Goal: Task Accomplishment & Management: Complete application form

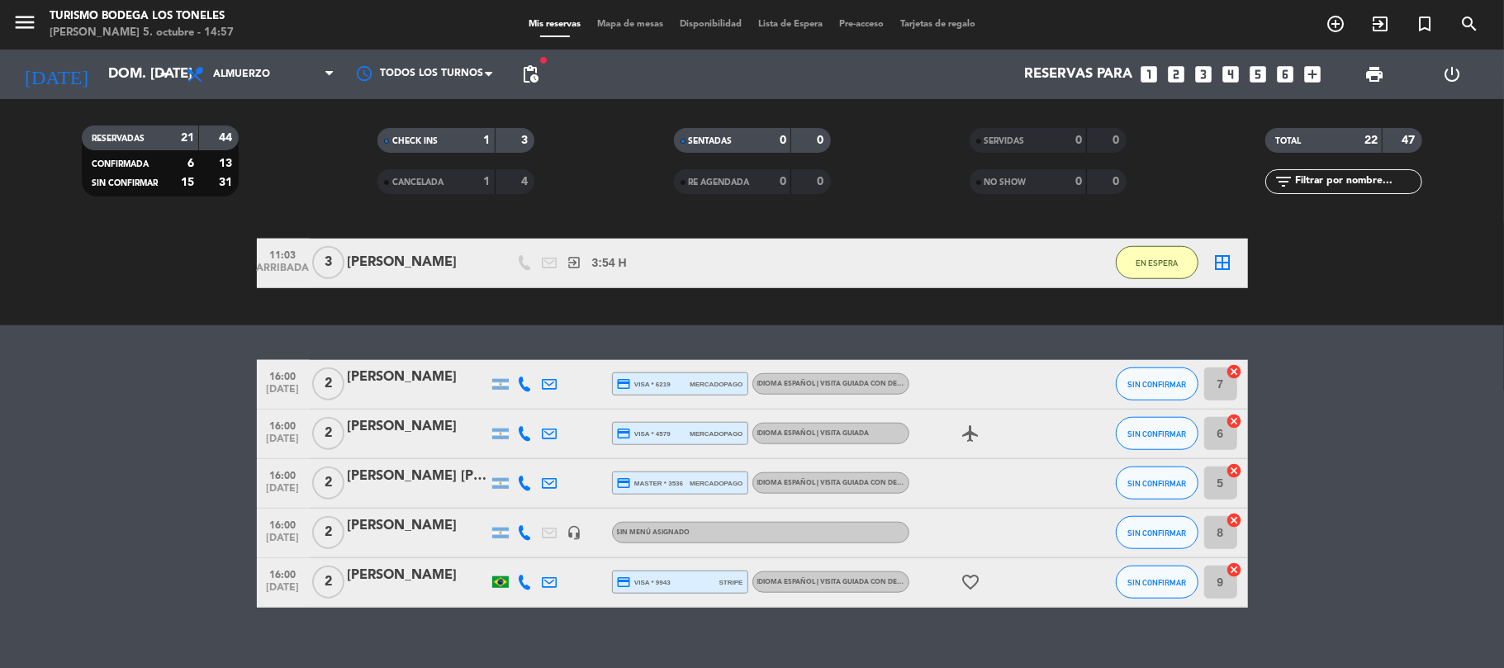
scroll to position [1101, 0]
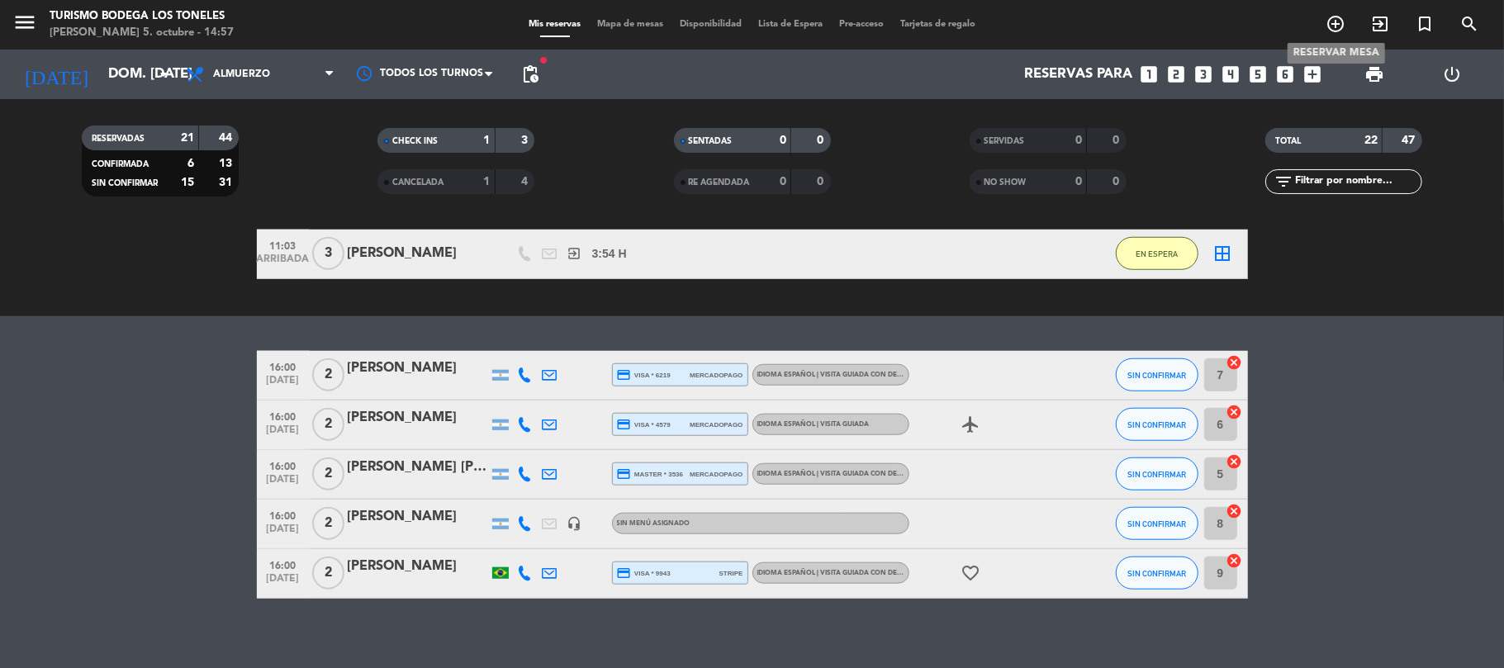
click at [1339, 26] on icon "add_circle_outline" at bounding box center [1335, 24] width 20 height 20
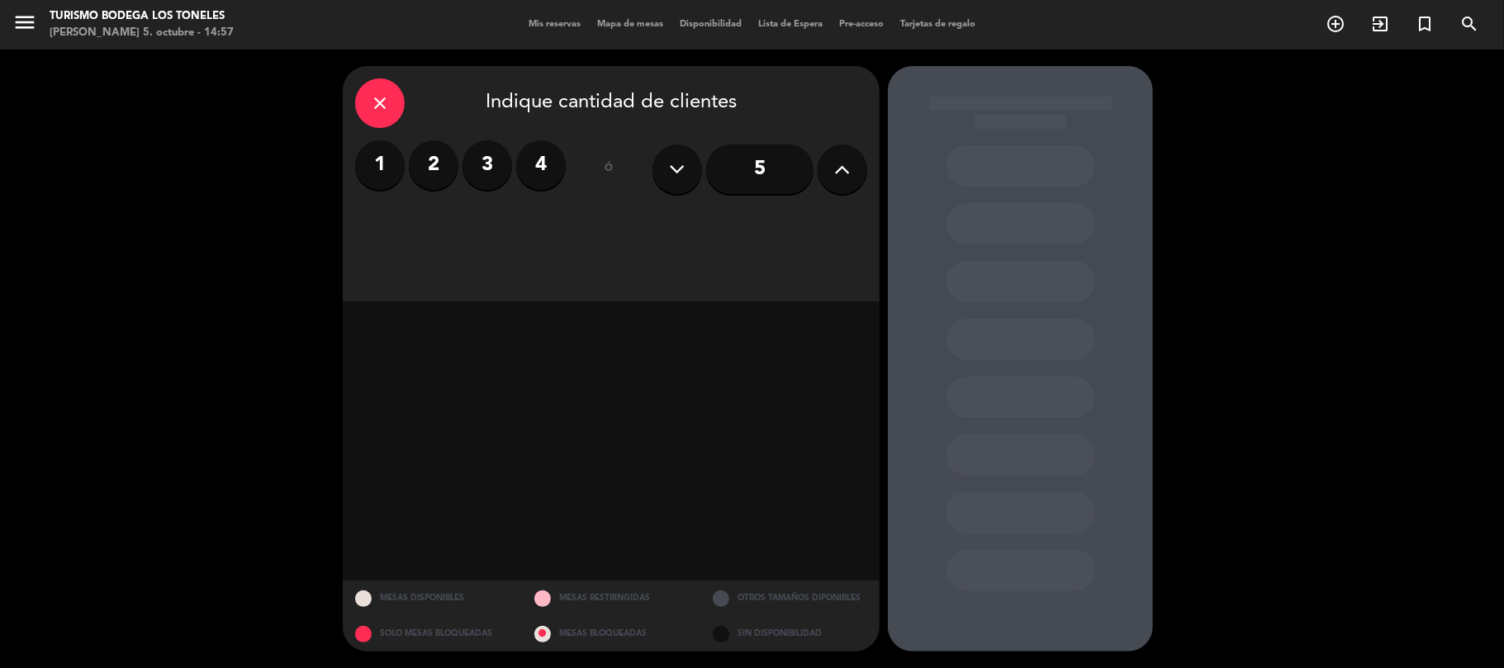
click at [839, 176] on icon at bounding box center [843, 169] width 16 height 25
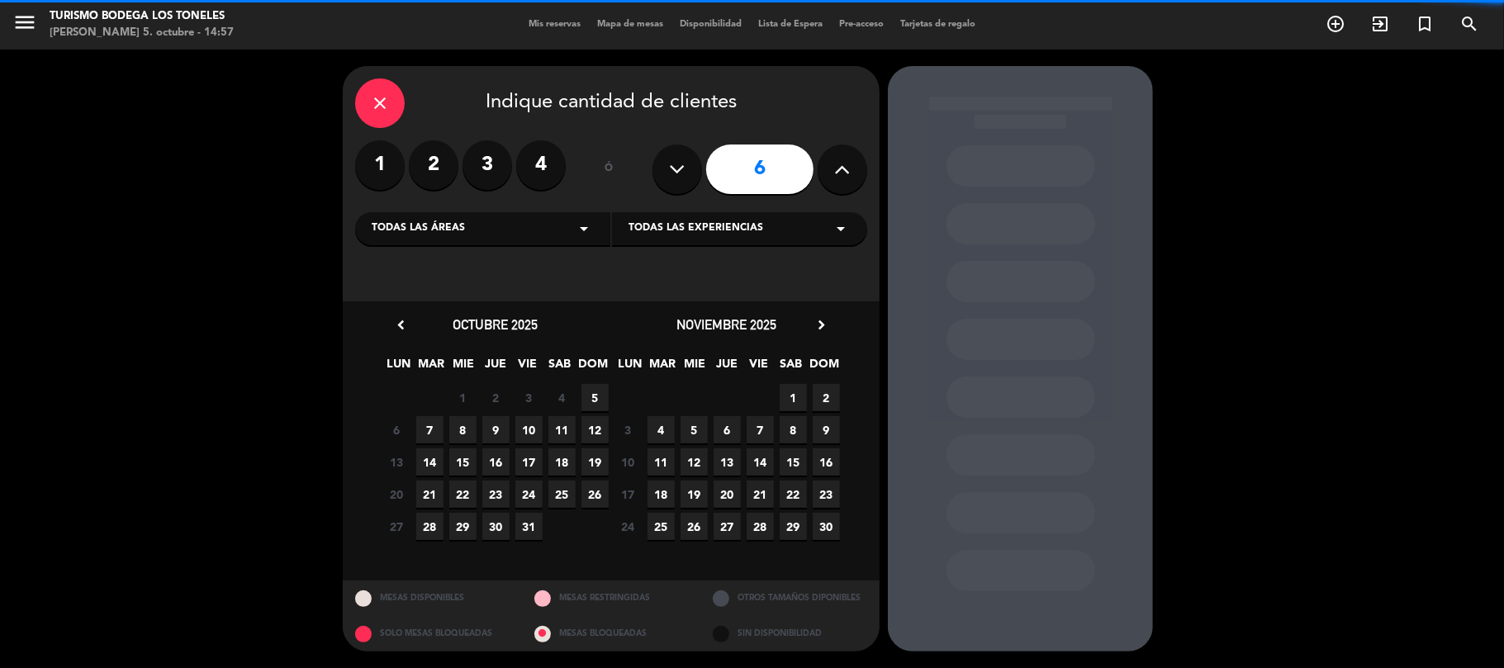
click at [472, 223] on div "Todas las áreas arrow_drop_down" at bounding box center [482, 228] width 255 height 33
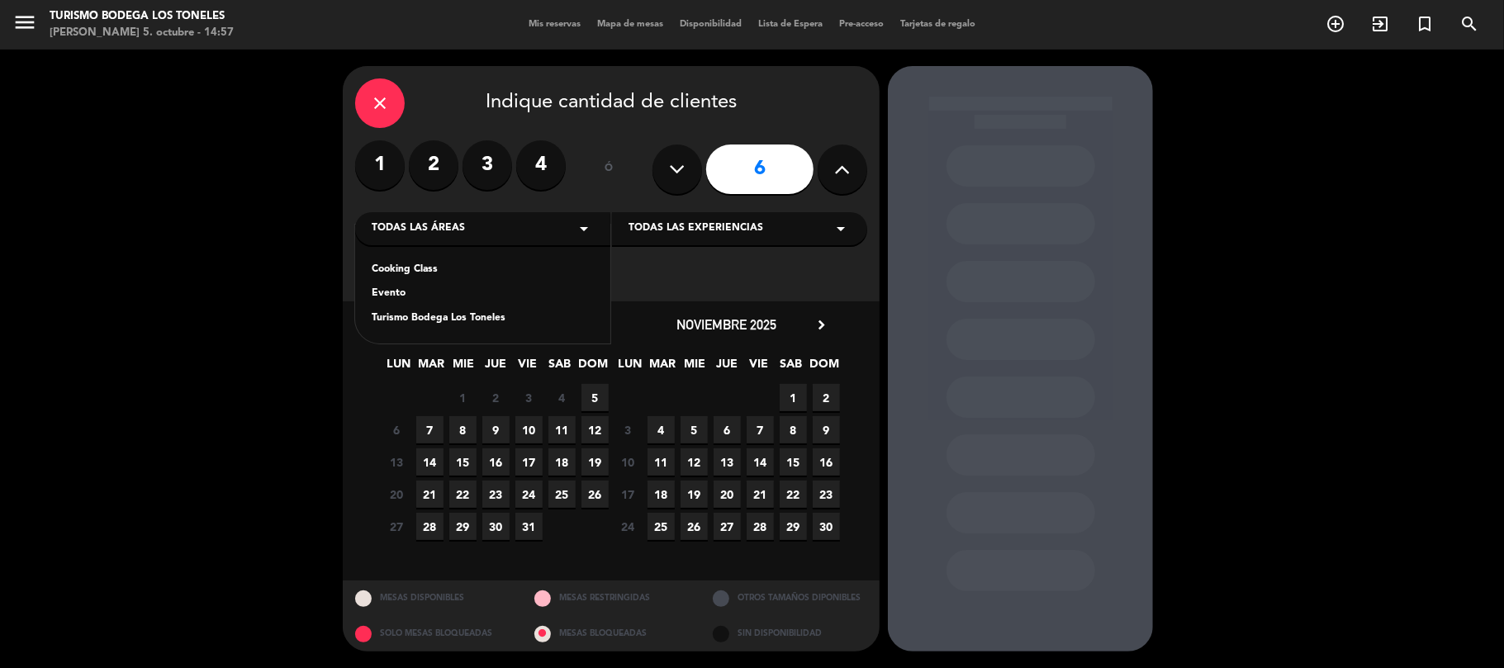
click at [447, 310] on div "Turismo Bodega Los Toneles" at bounding box center [483, 318] width 222 height 17
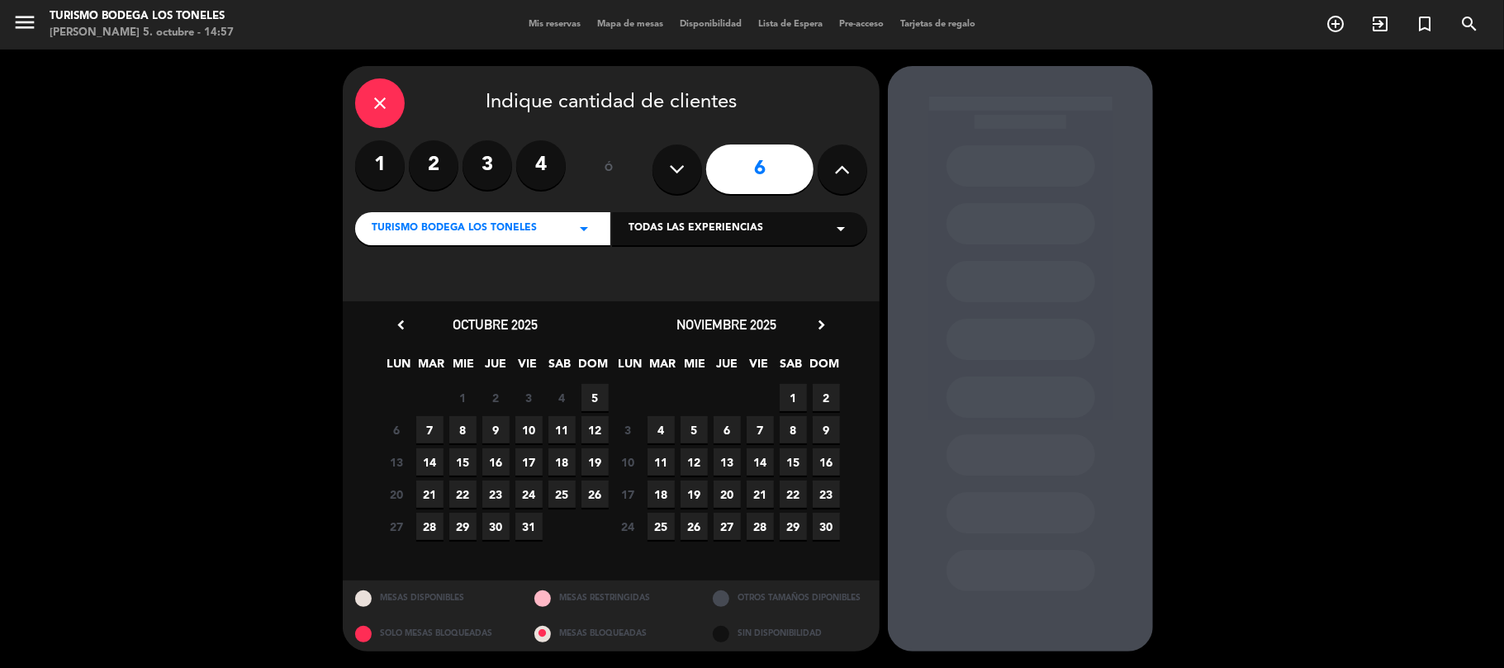
drag, startPoint x: 593, startPoint y: 398, endPoint x: 879, endPoint y: 244, distance: 324.3
click at [596, 398] on span "5" at bounding box center [594, 397] width 27 height 27
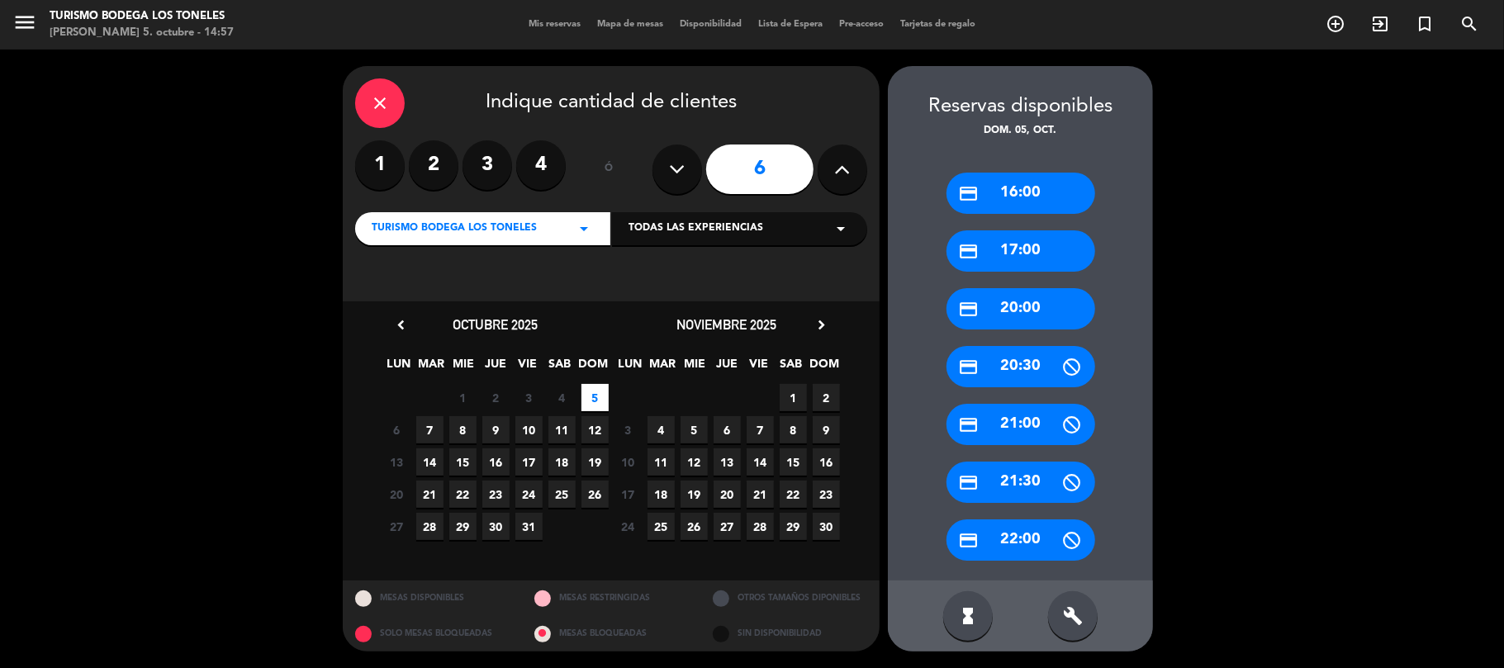
click at [1059, 192] on div "credit_card 16:00" at bounding box center [1020, 193] width 149 height 41
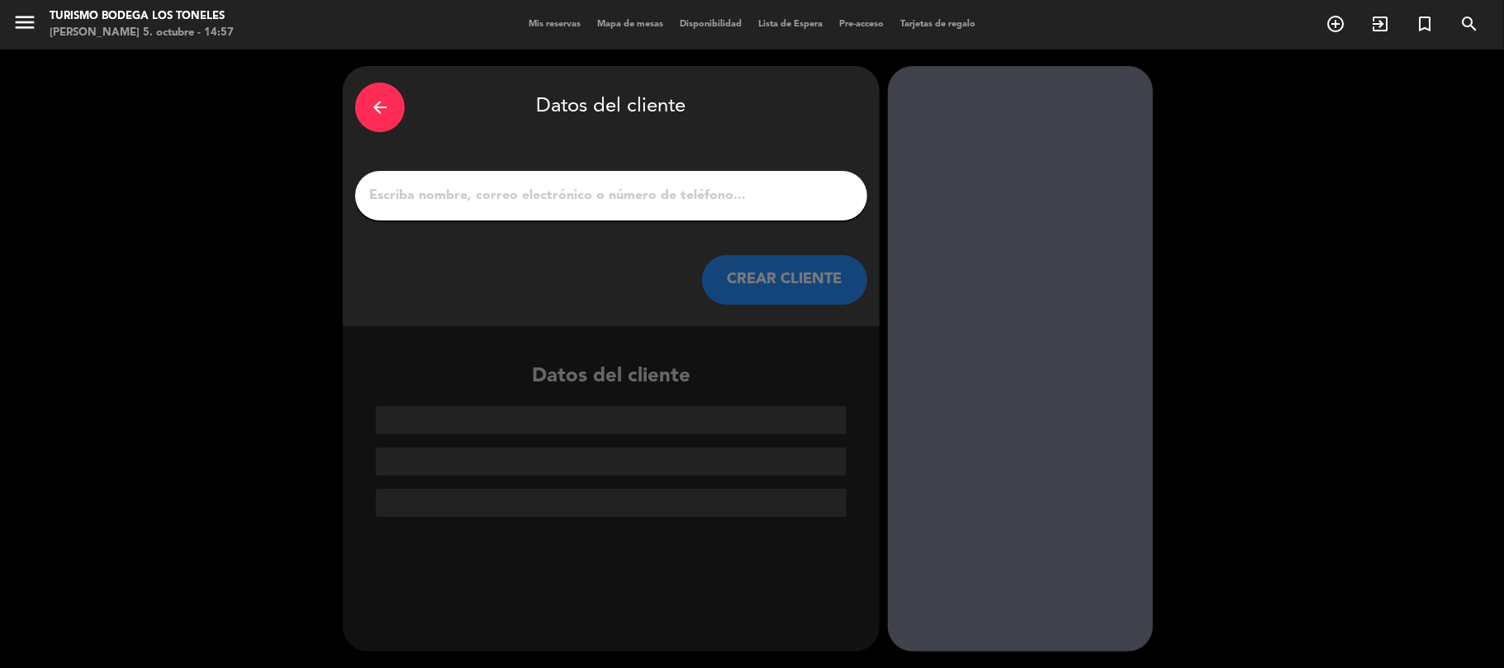
drag, startPoint x: 545, startPoint y: 209, endPoint x: 557, endPoint y: 200, distance: 14.7
click at [552, 201] on div at bounding box center [611, 196] width 512 height 50
click at [582, 192] on input "1" at bounding box center [610, 195] width 487 height 23
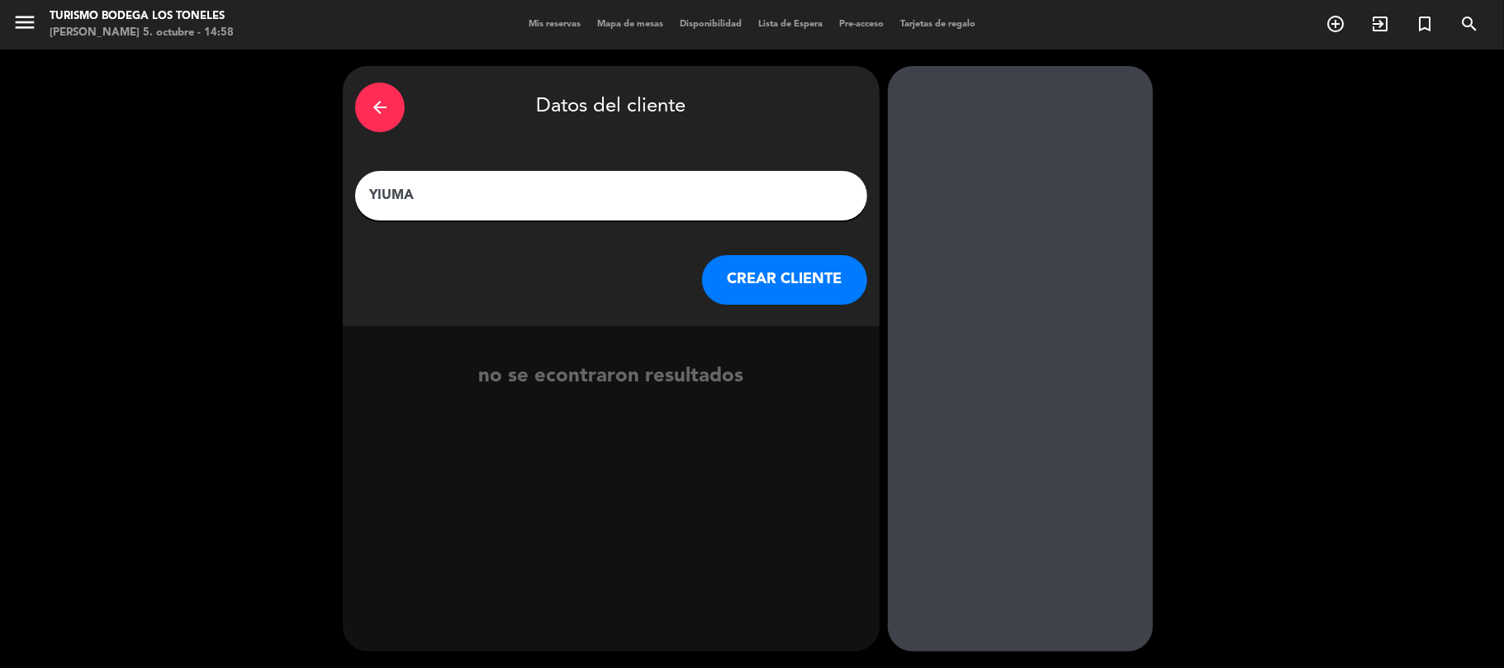
type input "YIUMA"
click at [788, 274] on button "CREAR CLIENTE" at bounding box center [784, 280] width 165 height 50
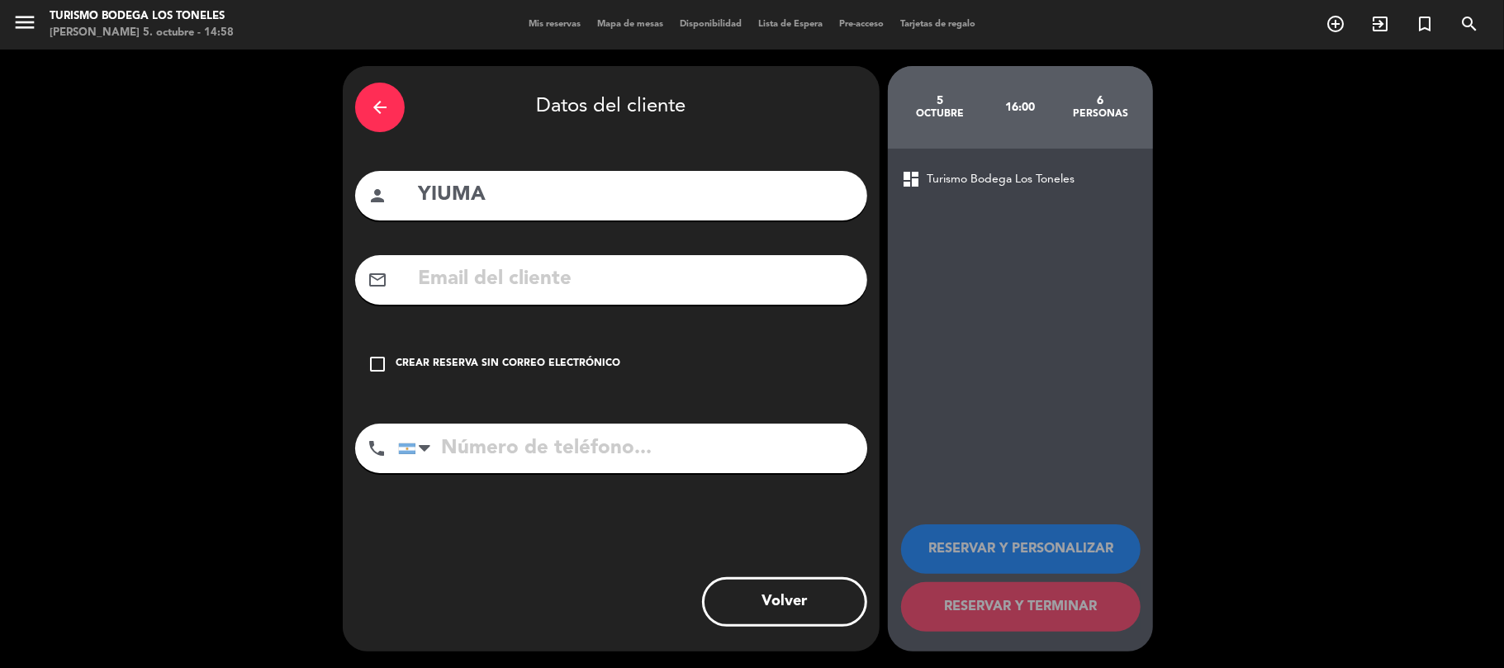
click at [371, 357] on icon "check_box_outline_blank" at bounding box center [377, 364] width 20 height 20
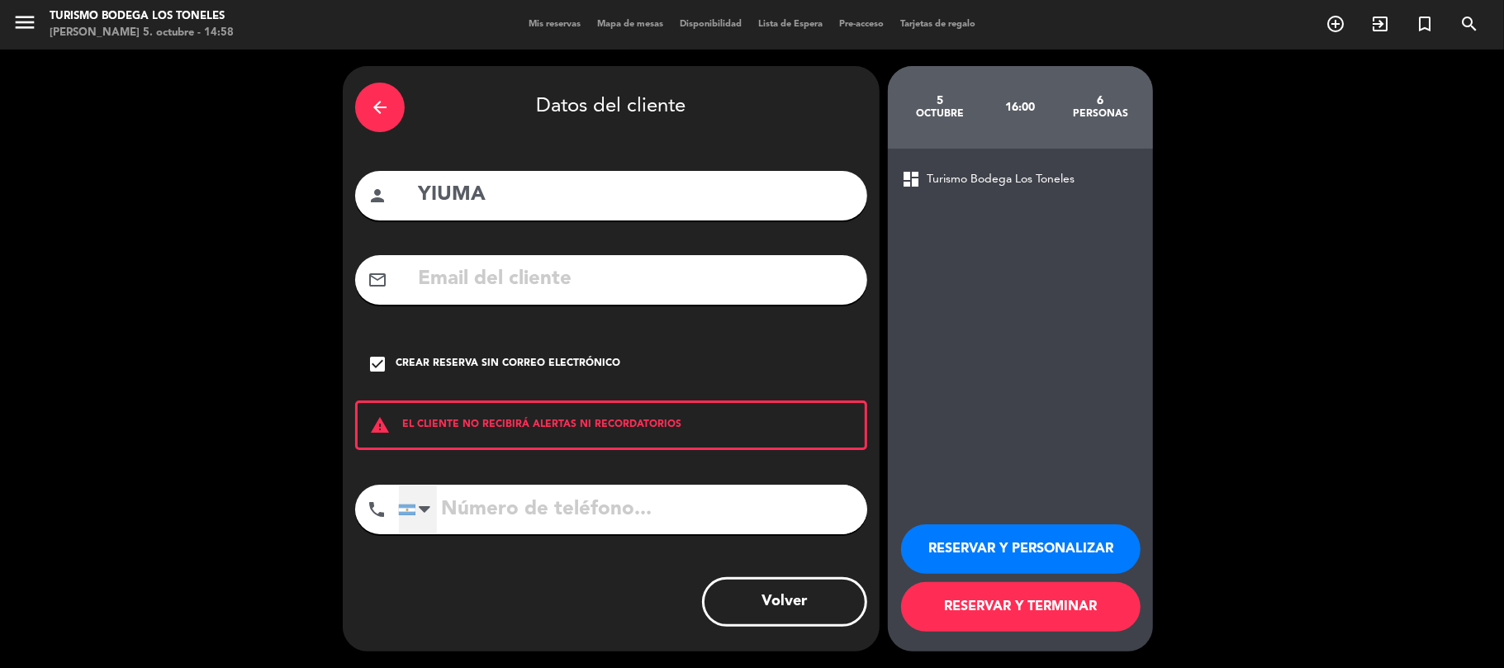
click at [423, 517] on div at bounding box center [425, 510] width 12 height 20
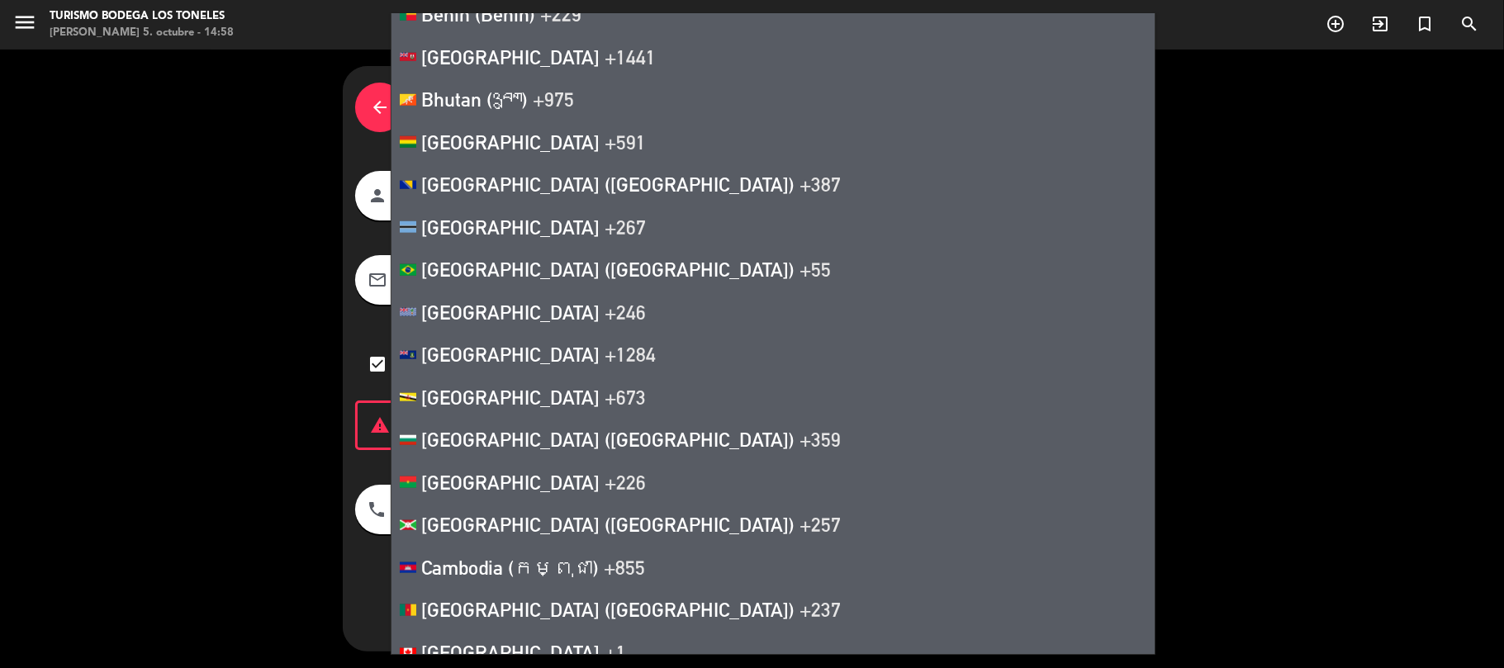
scroll to position [1180, 0]
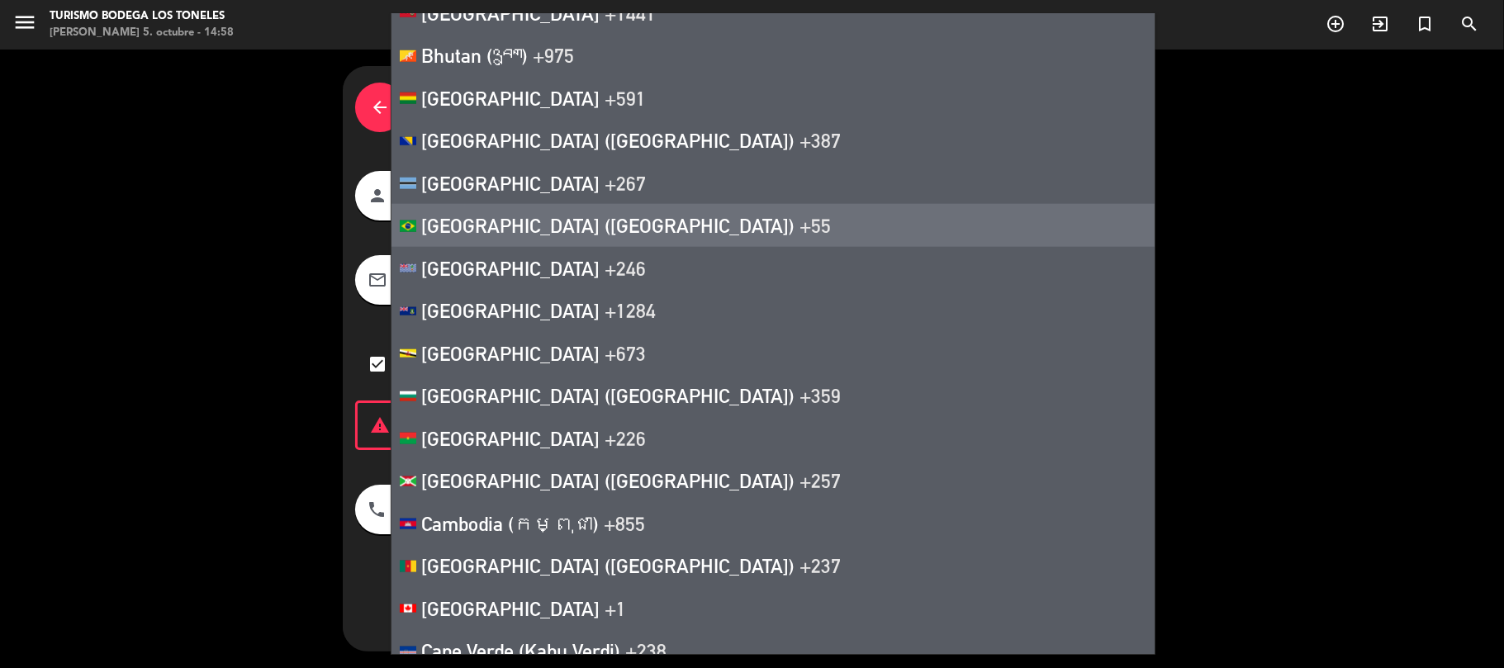
click at [489, 209] on li "[GEOGRAPHIC_DATA] ([GEOGRAPHIC_DATA]) +55" at bounding box center [772, 225] width 763 height 43
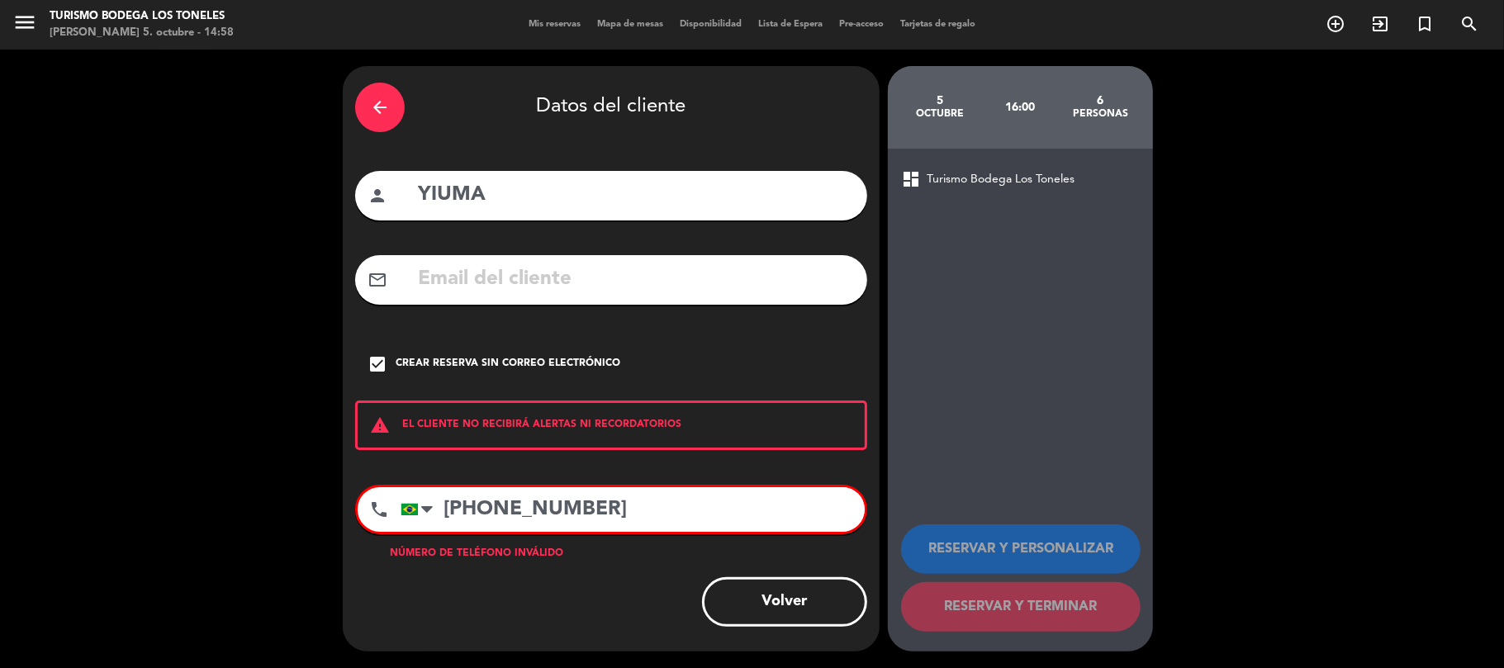
type input "[PHONE_NUMBER]"
click at [798, 609] on button "Volver" at bounding box center [784, 602] width 165 height 50
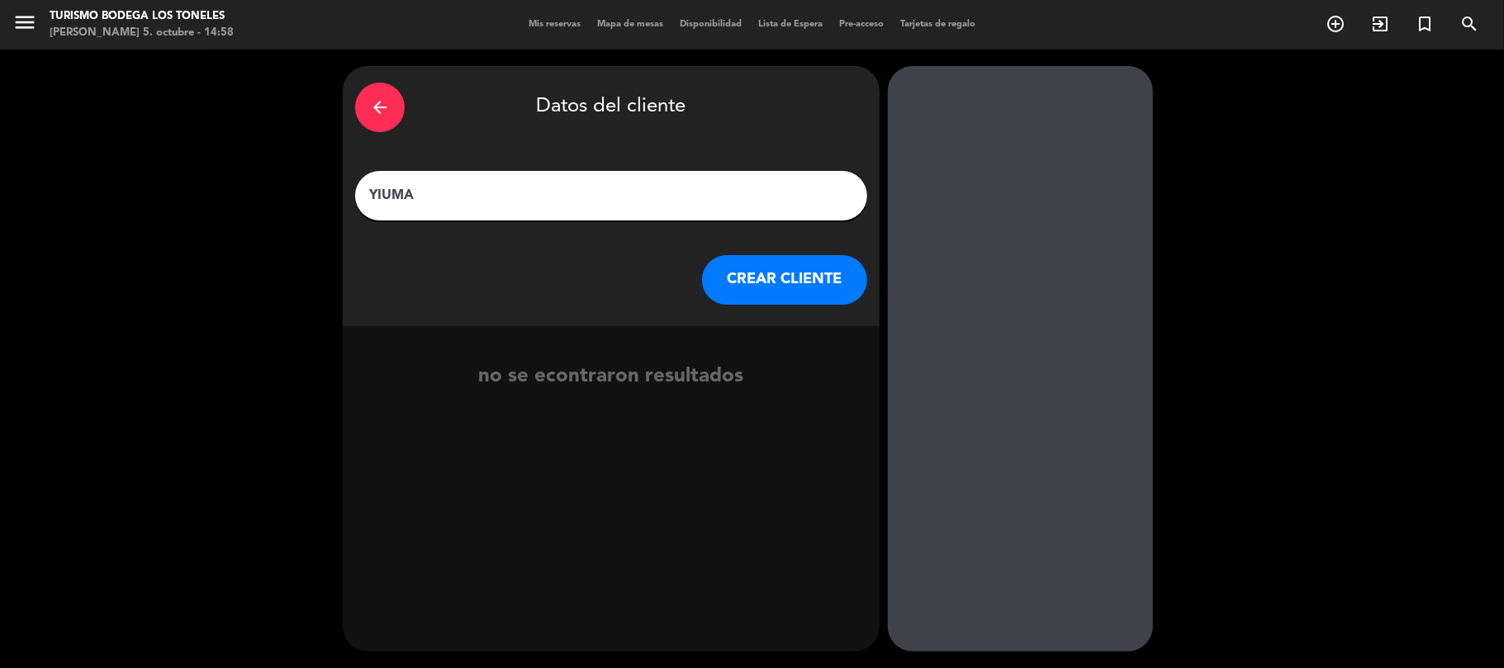
click at [751, 276] on button "CREAR CLIENTE" at bounding box center [784, 280] width 165 height 50
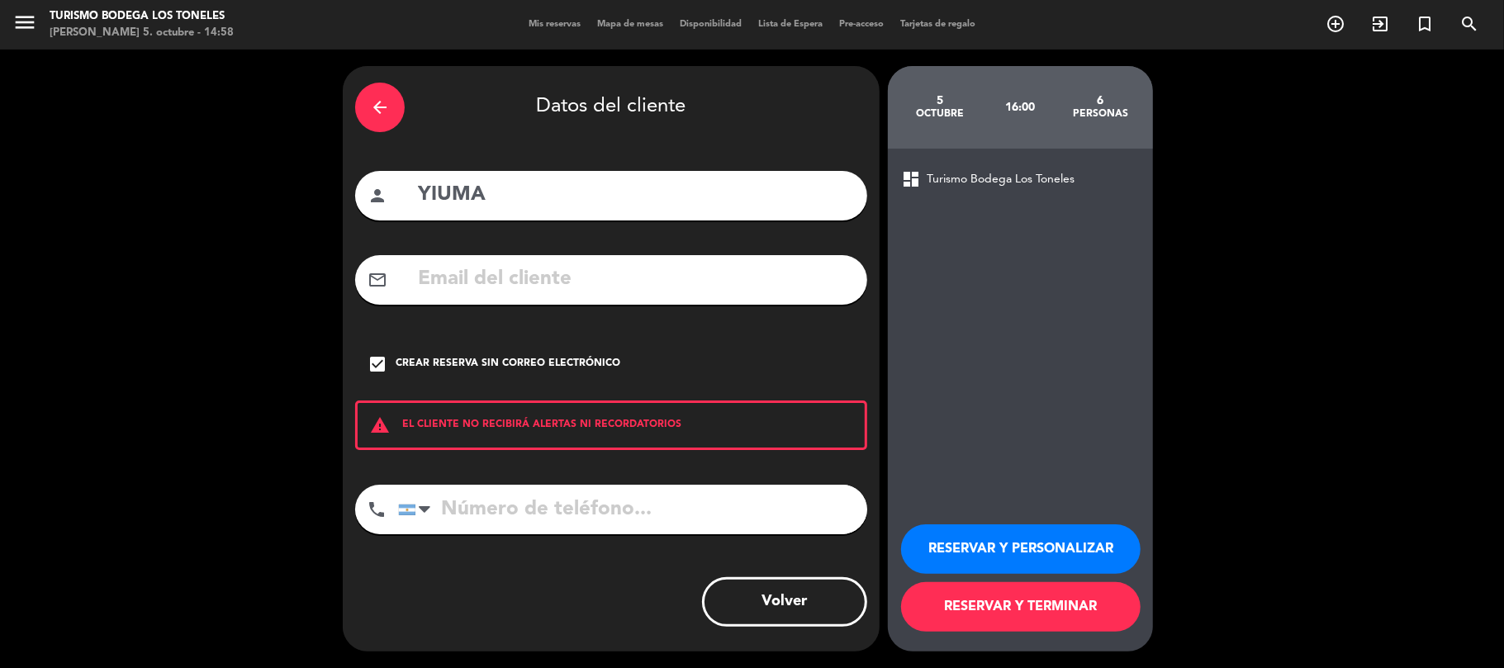
click at [1050, 609] on button "RESERVAR Y TERMINAR" at bounding box center [1020, 607] width 239 height 50
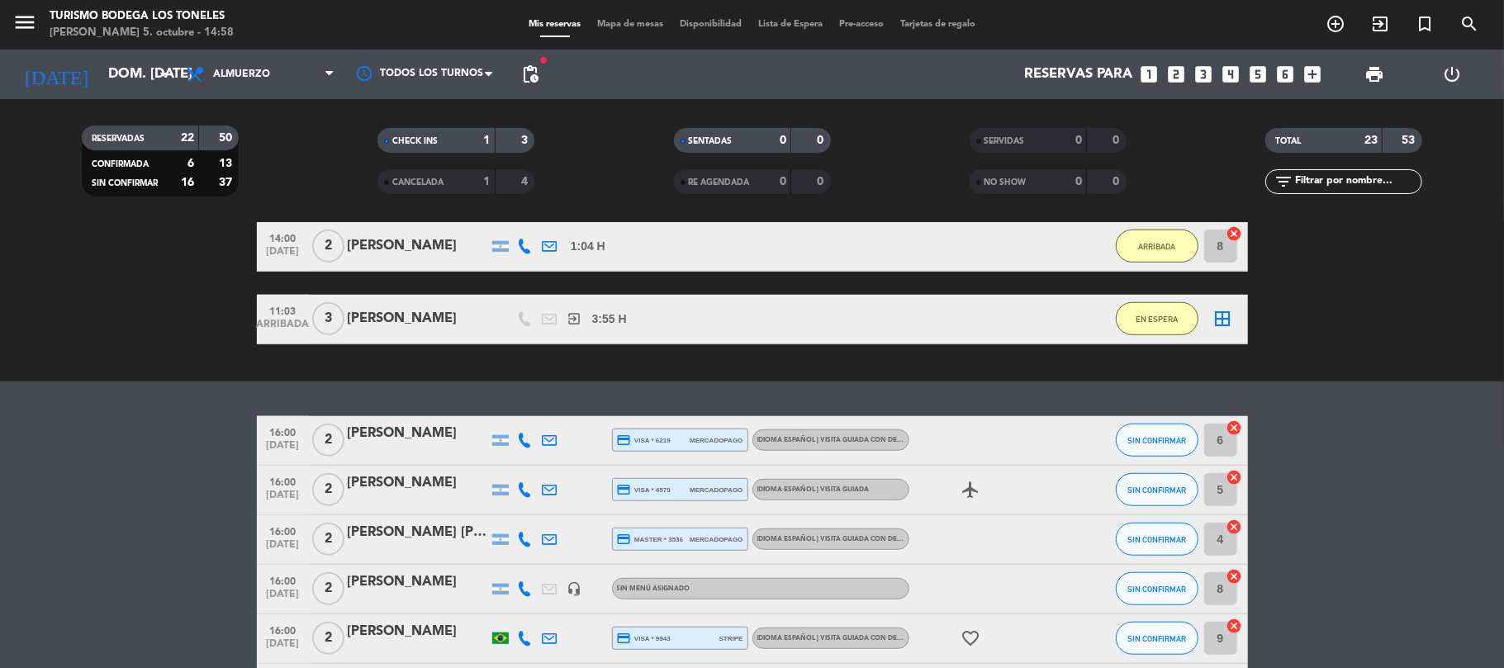
scroll to position [1101, 0]
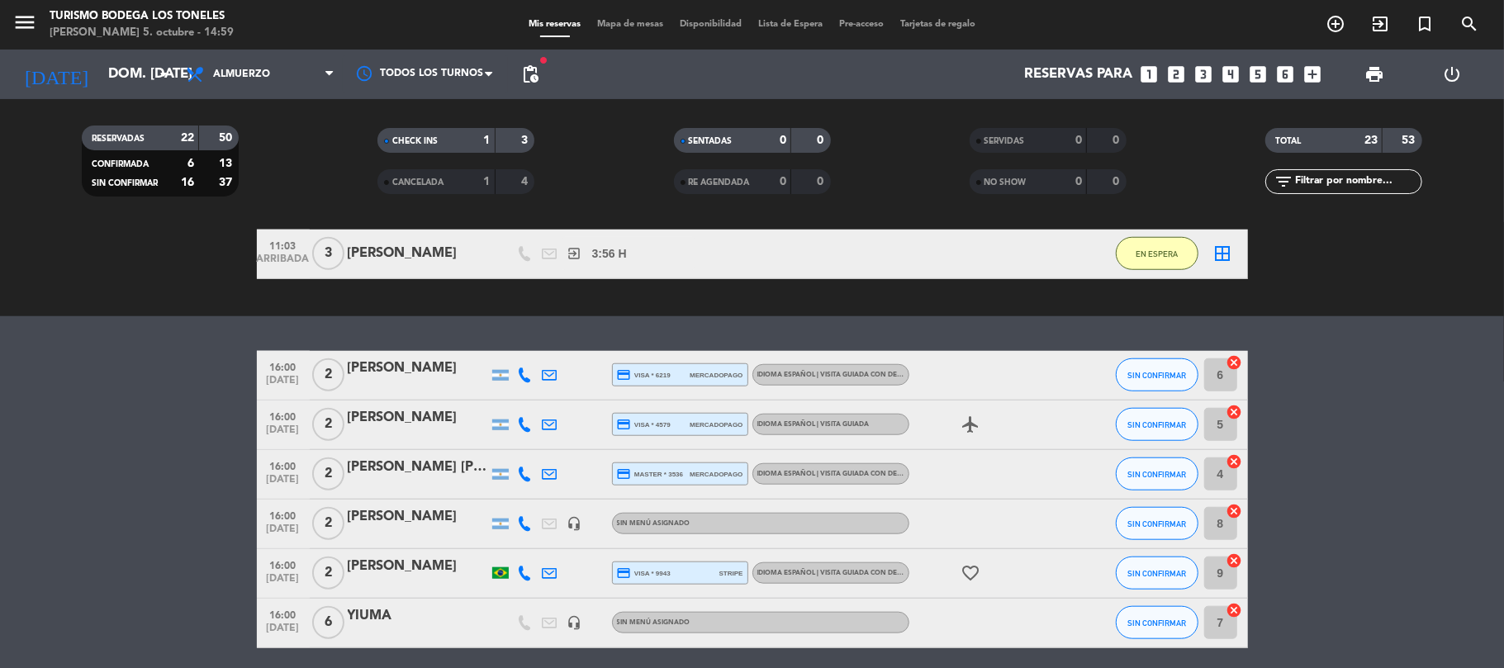
click at [410, 563] on div "[PERSON_NAME]" at bounding box center [418, 566] width 140 height 21
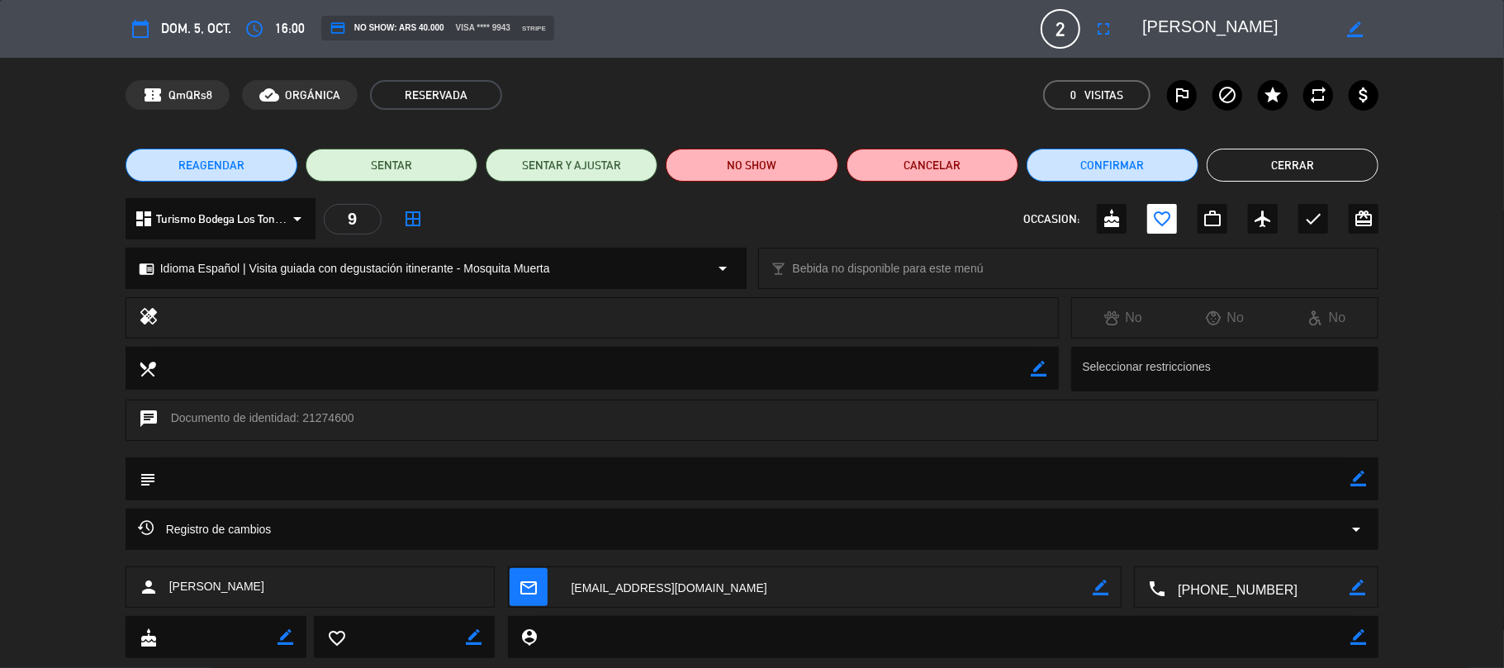
click at [1282, 163] on button "Cerrar" at bounding box center [1292, 165] width 172 height 33
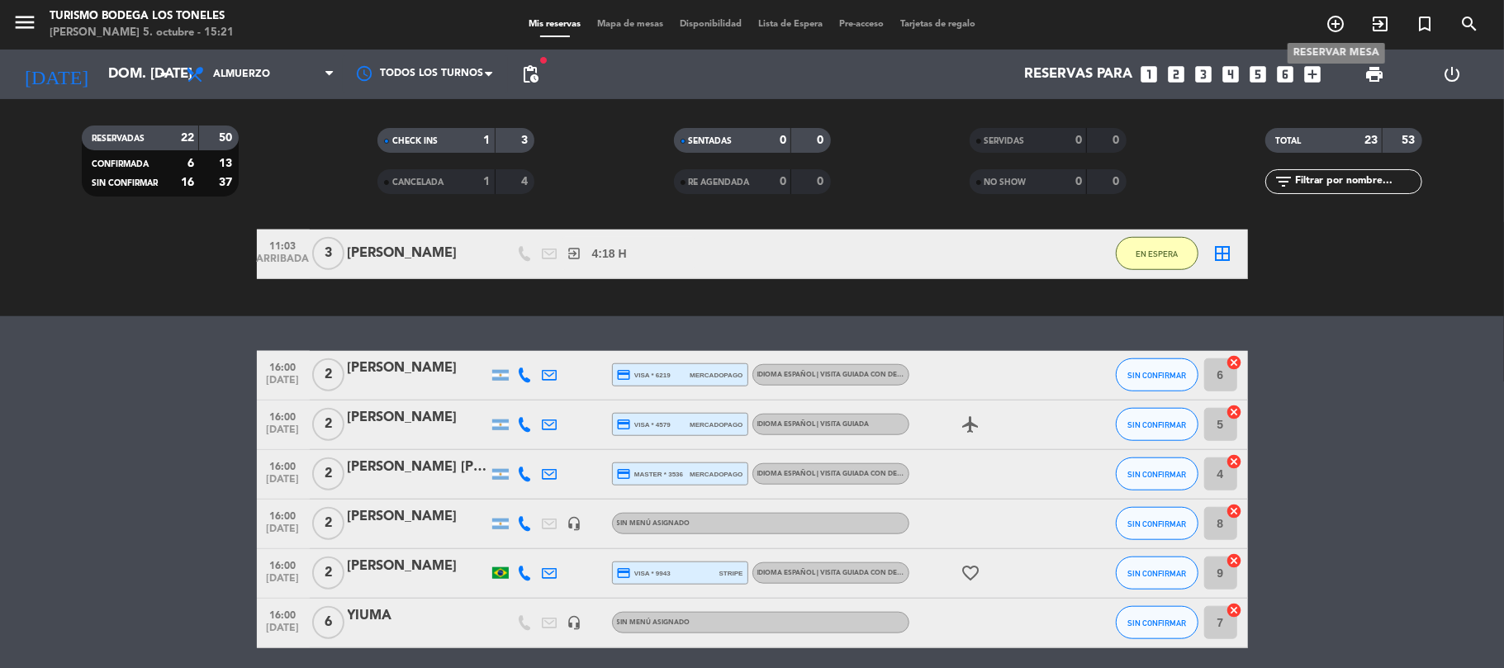
click at [1333, 17] on icon "add_circle_outline" at bounding box center [1335, 24] width 20 height 20
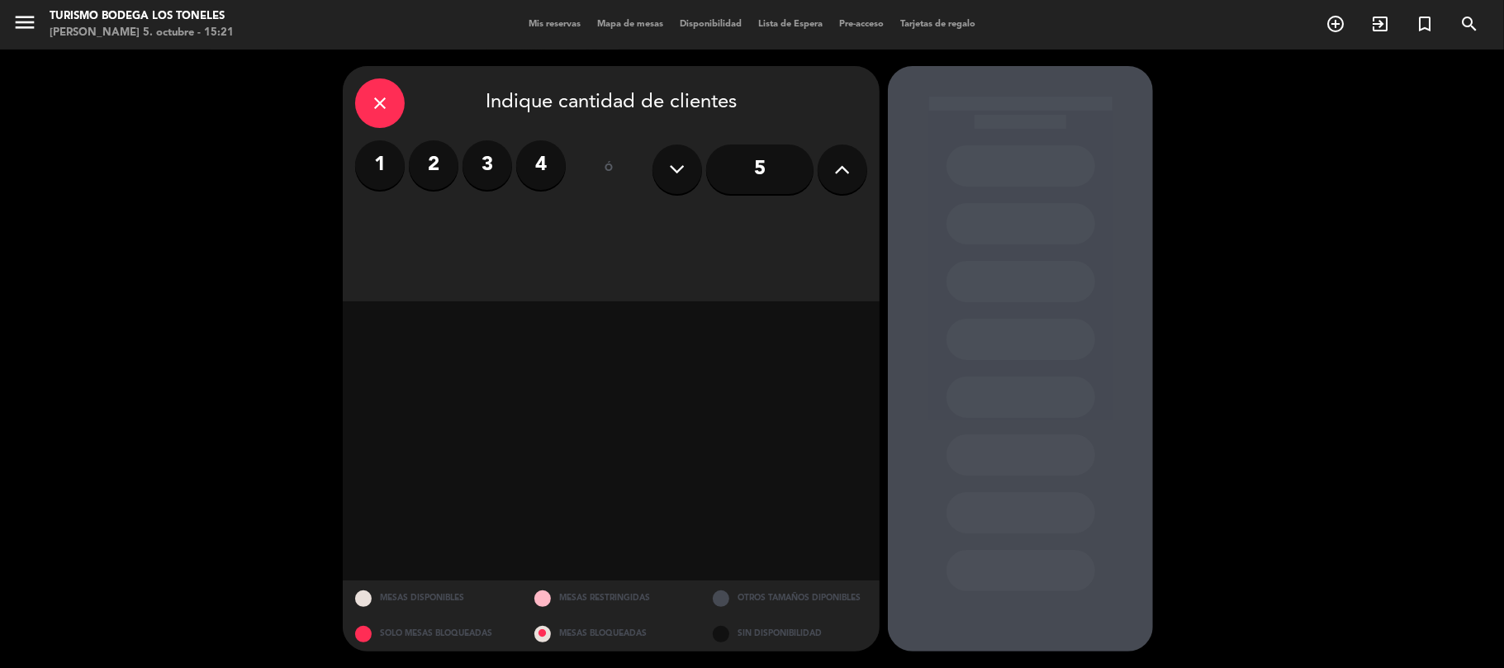
click at [424, 159] on label "2" at bounding box center [434, 165] width 50 height 50
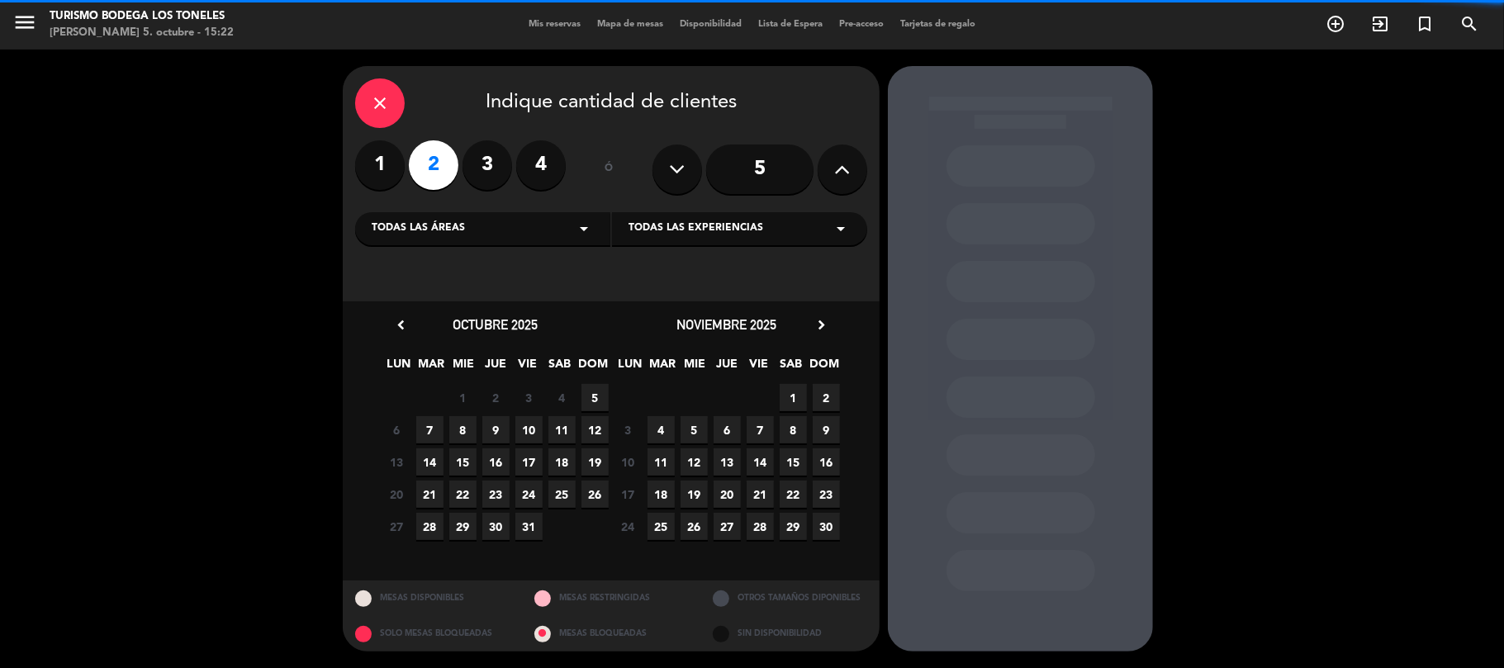
click at [581, 225] on icon "arrow_drop_down" at bounding box center [584, 229] width 20 height 20
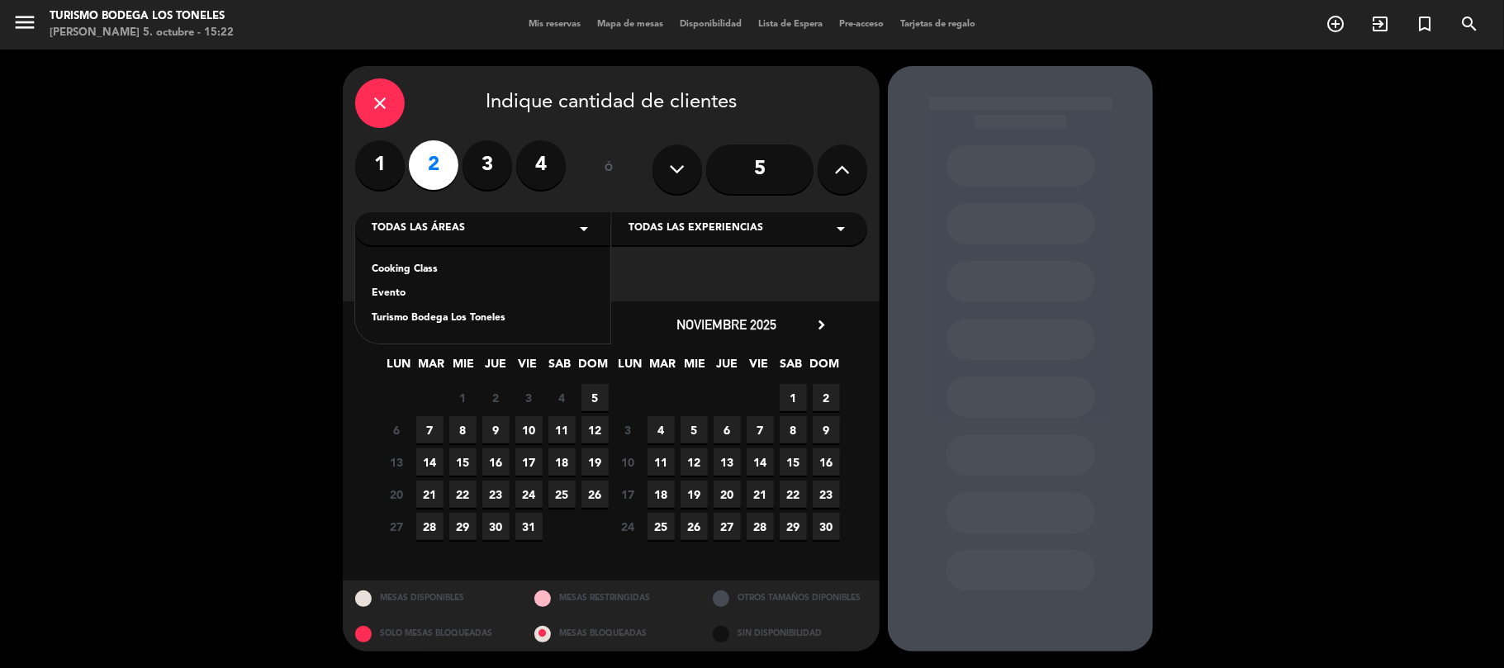
click at [431, 322] on div "Turismo Bodega Los Toneles" at bounding box center [483, 318] width 222 height 17
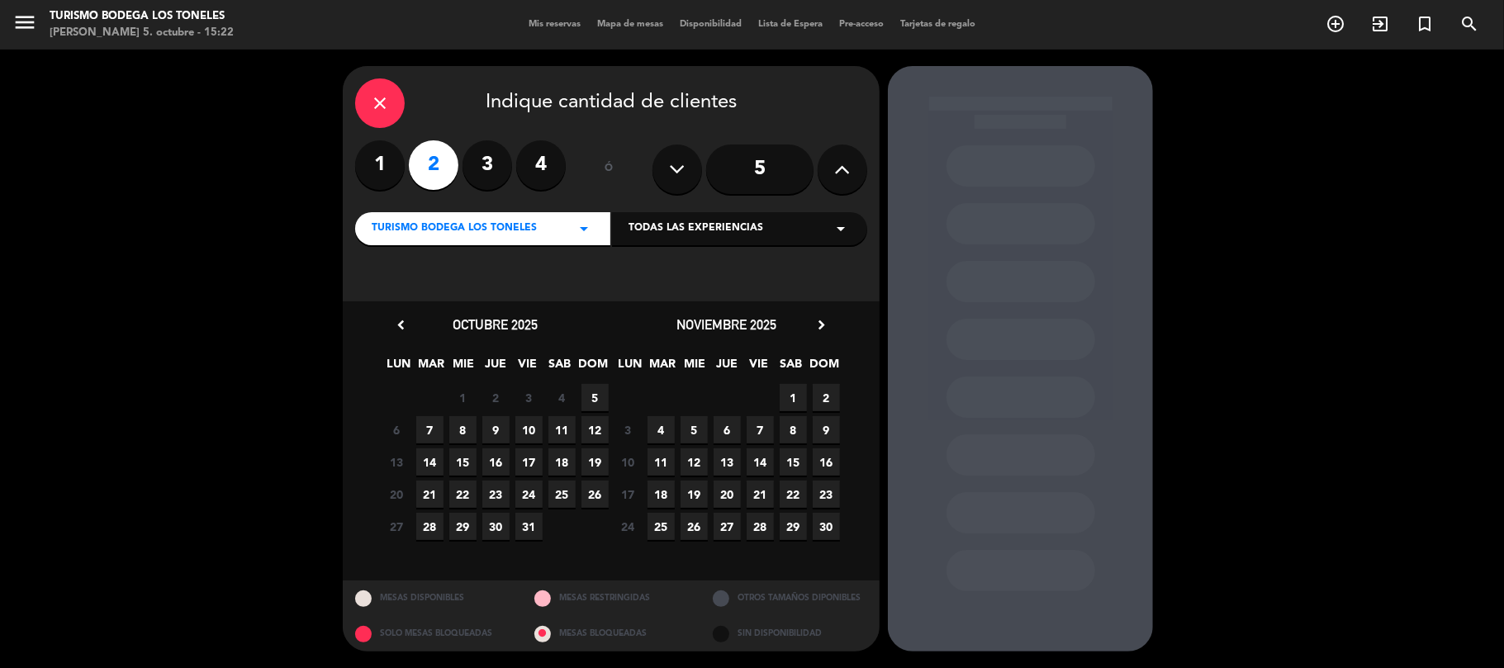
click at [594, 400] on span "5" at bounding box center [594, 397] width 27 height 27
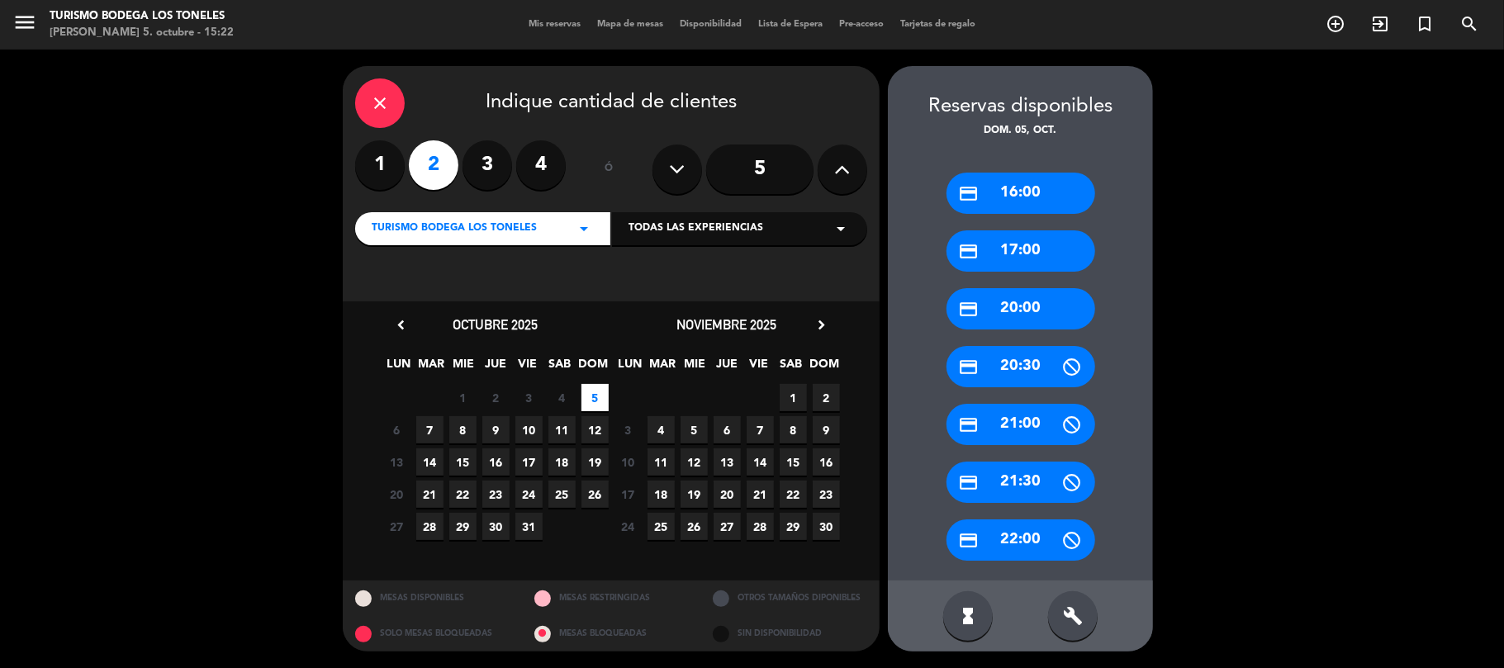
click at [1029, 193] on div "credit_card 16:00" at bounding box center [1020, 193] width 149 height 41
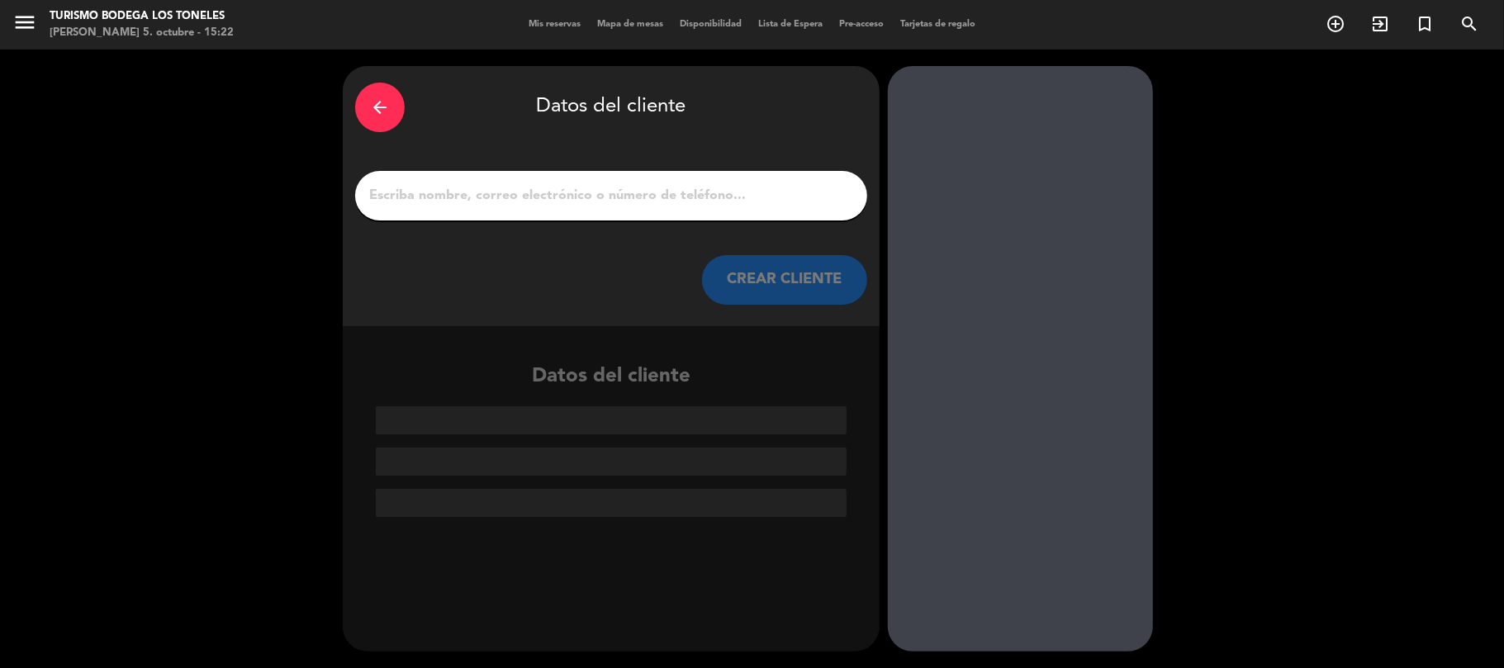
click at [601, 198] on input "1" at bounding box center [610, 195] width 487 height 23
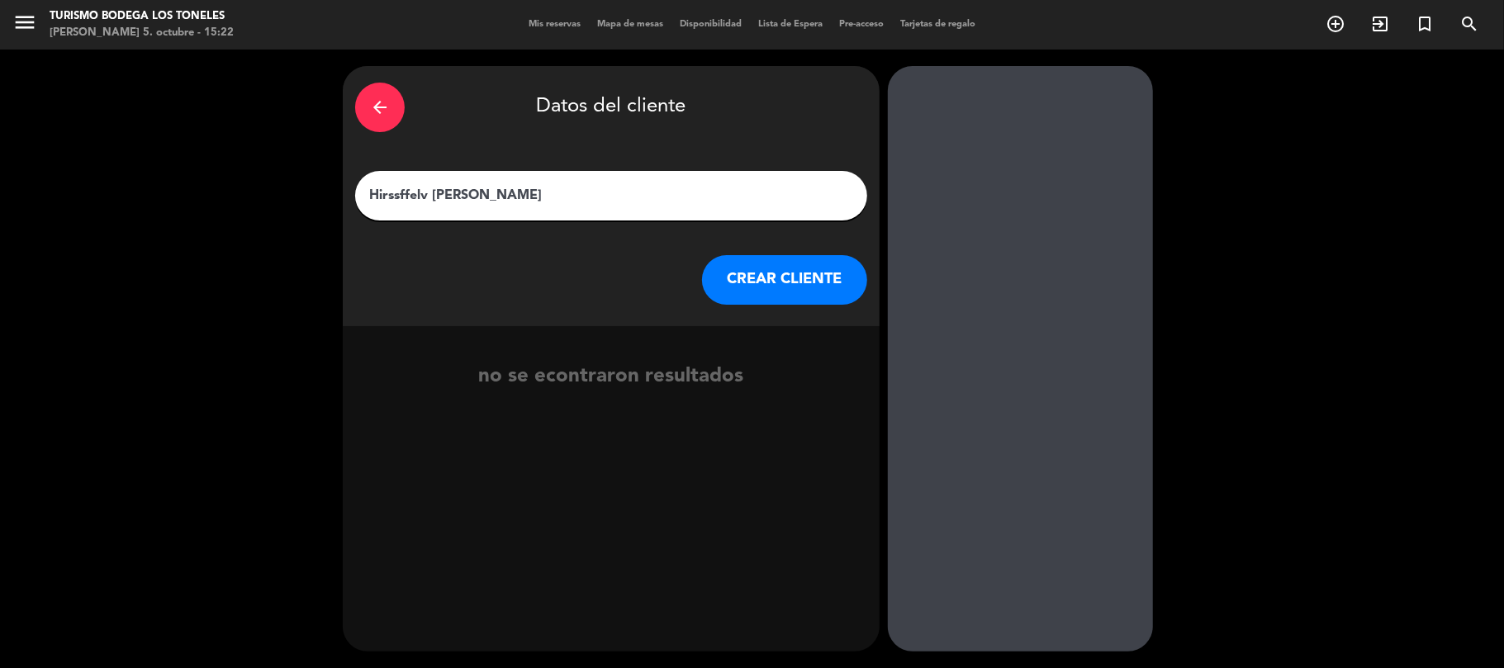
type input "Hirssffelv [PERSON_NAME]"
click at [760, 278] on button "CREAR CLIENTE" at bounding box center [784, 280] width 165 height 50
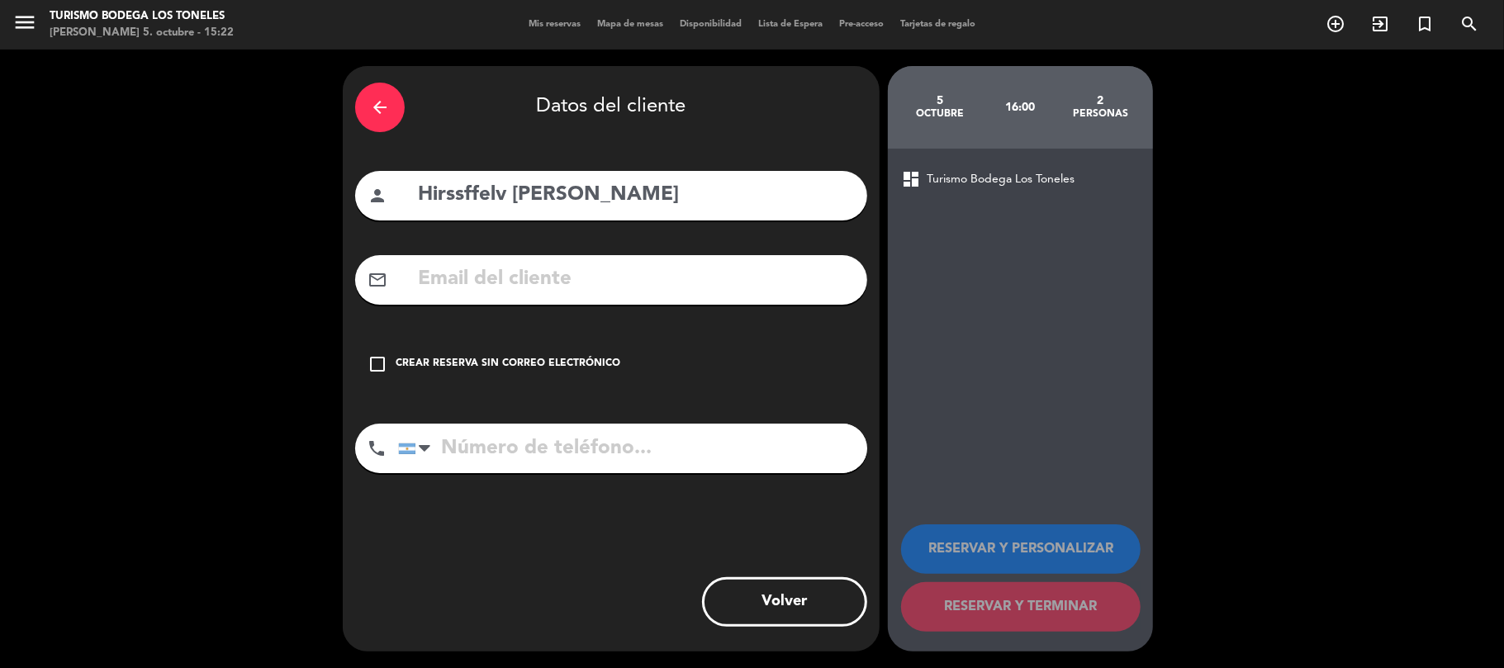
click at [439, 361] on div "Crear reserva sin correo electrónico" at bounding box center [507, 364] width 225 height 17
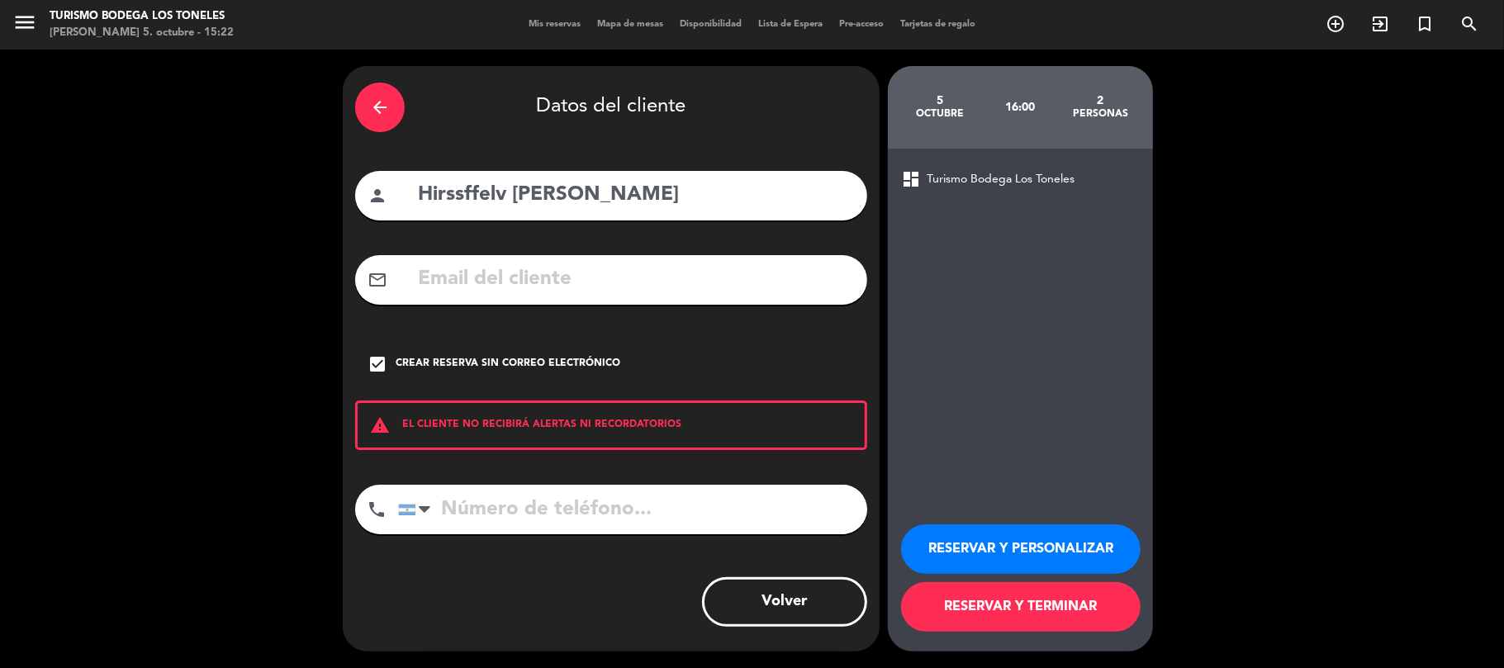
click at [982, 606] on button "RESERVAR Y TERMINAR" at bounding box center [1020, 607] width 239 height 50
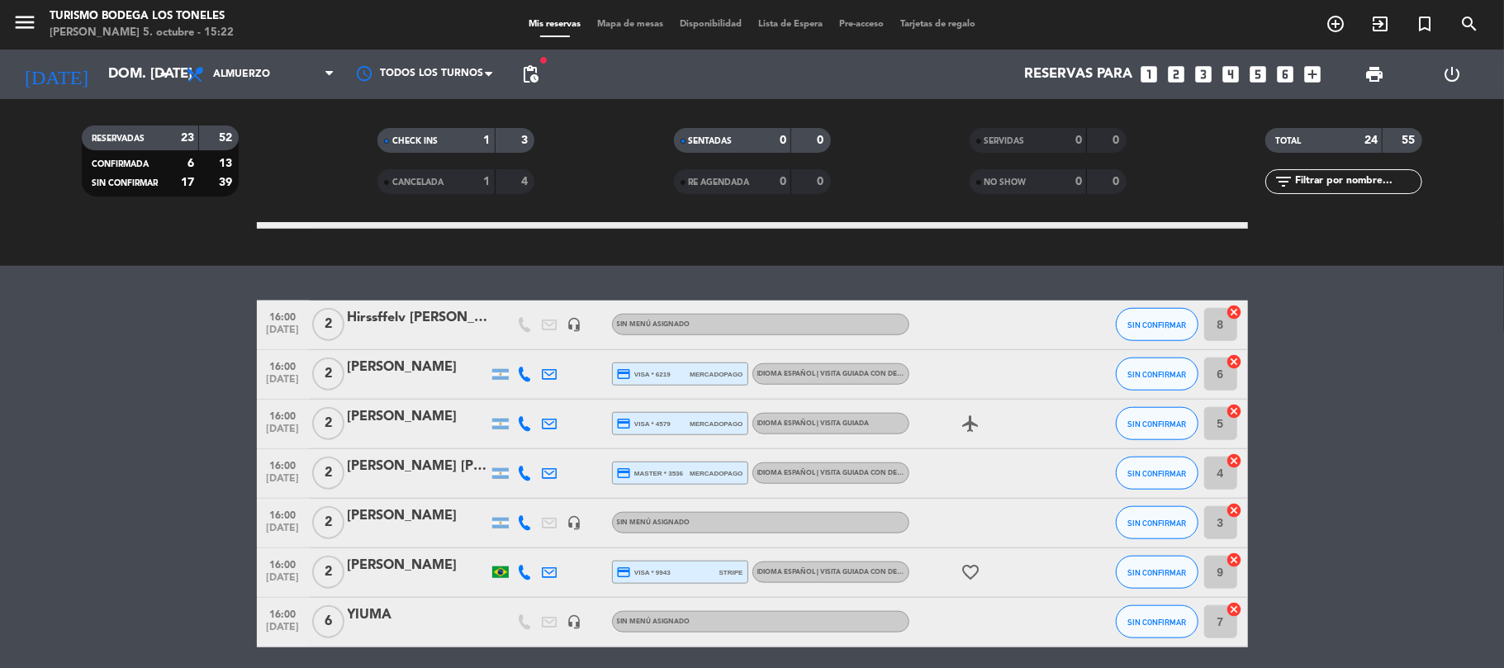
scroll to position [1210, 0]
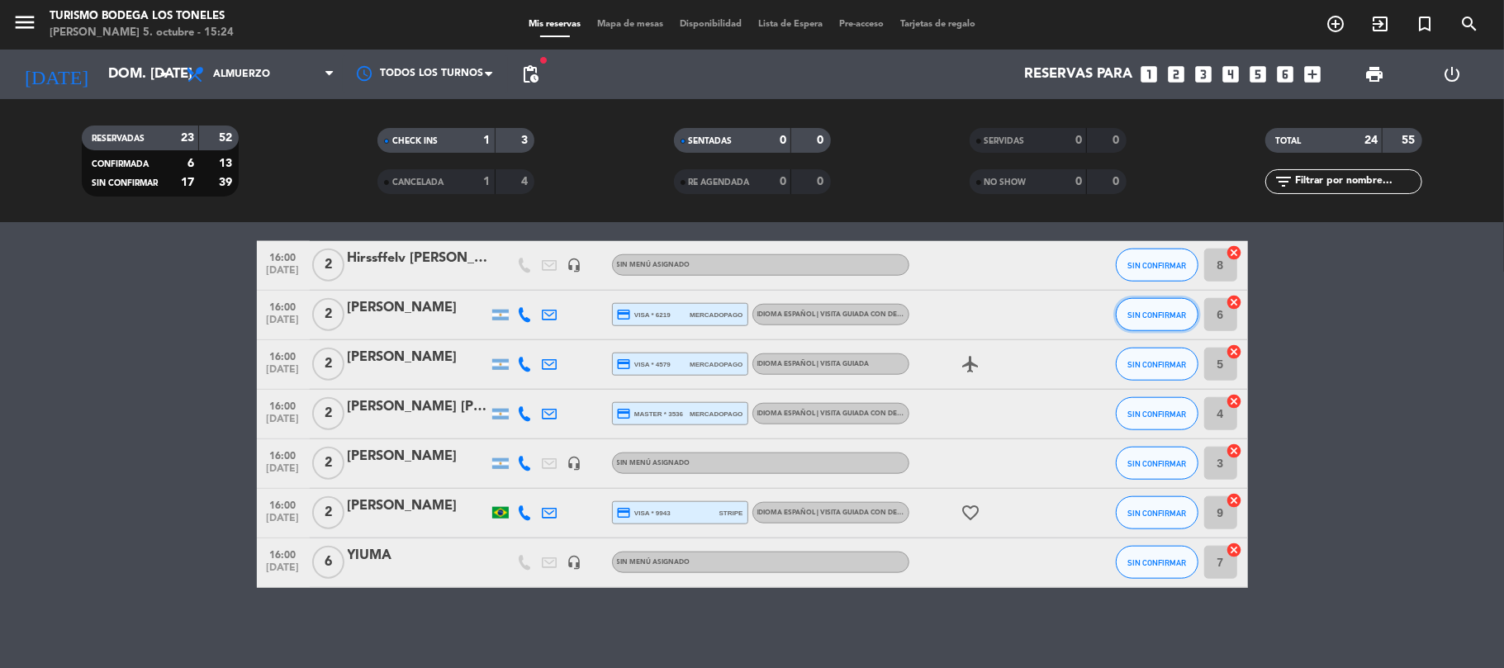
click at [1148, 315] on span "SIN CONFIRMAR" at bounding box center [1156, 314] width 59 height 9
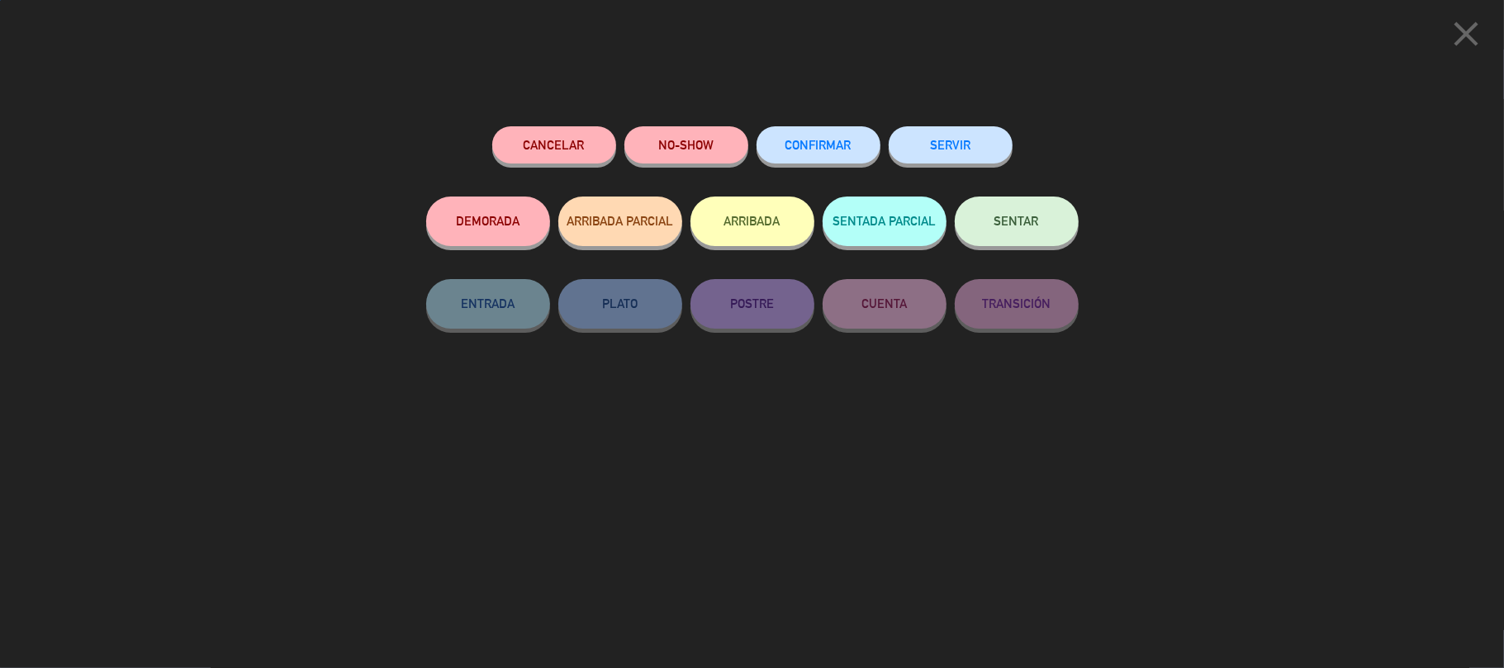
click at [763, 226] on button "ARRIBADA" at bounding box center [752, 222] width 124 height 50
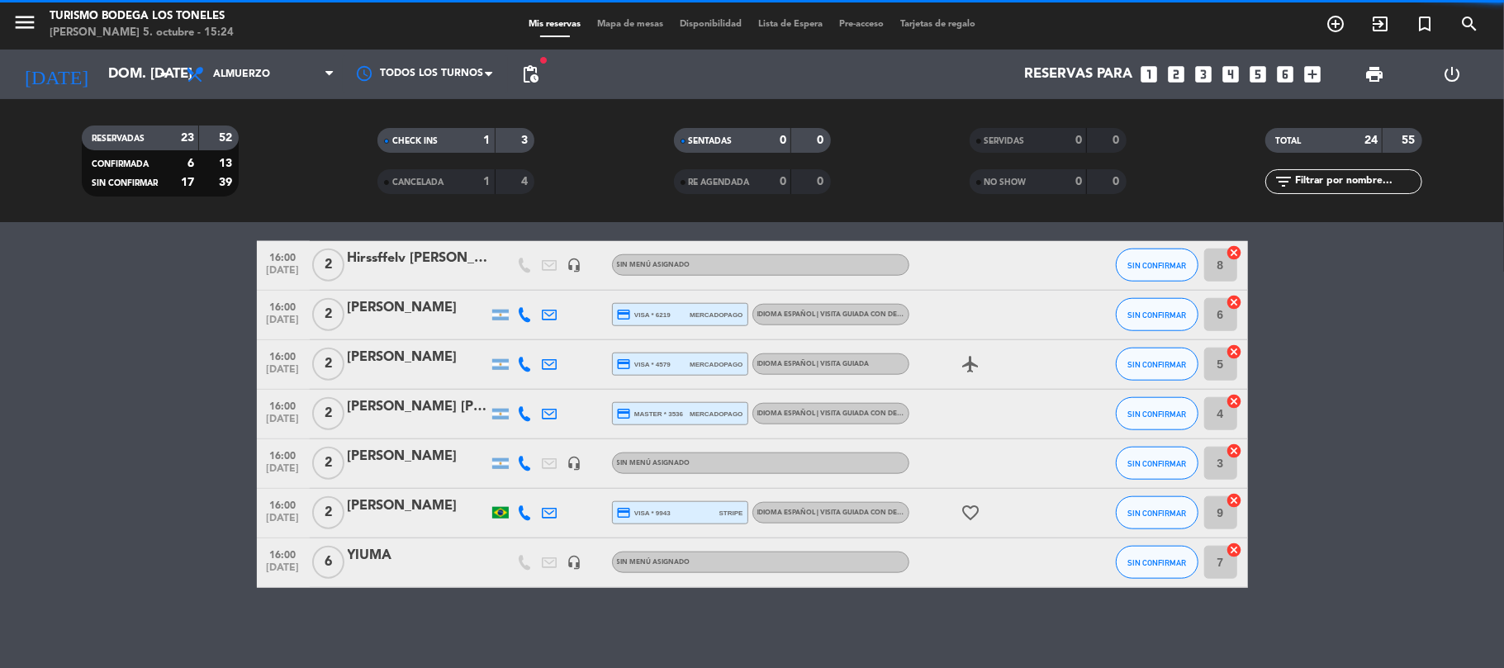
scroll to position [1258, 0]
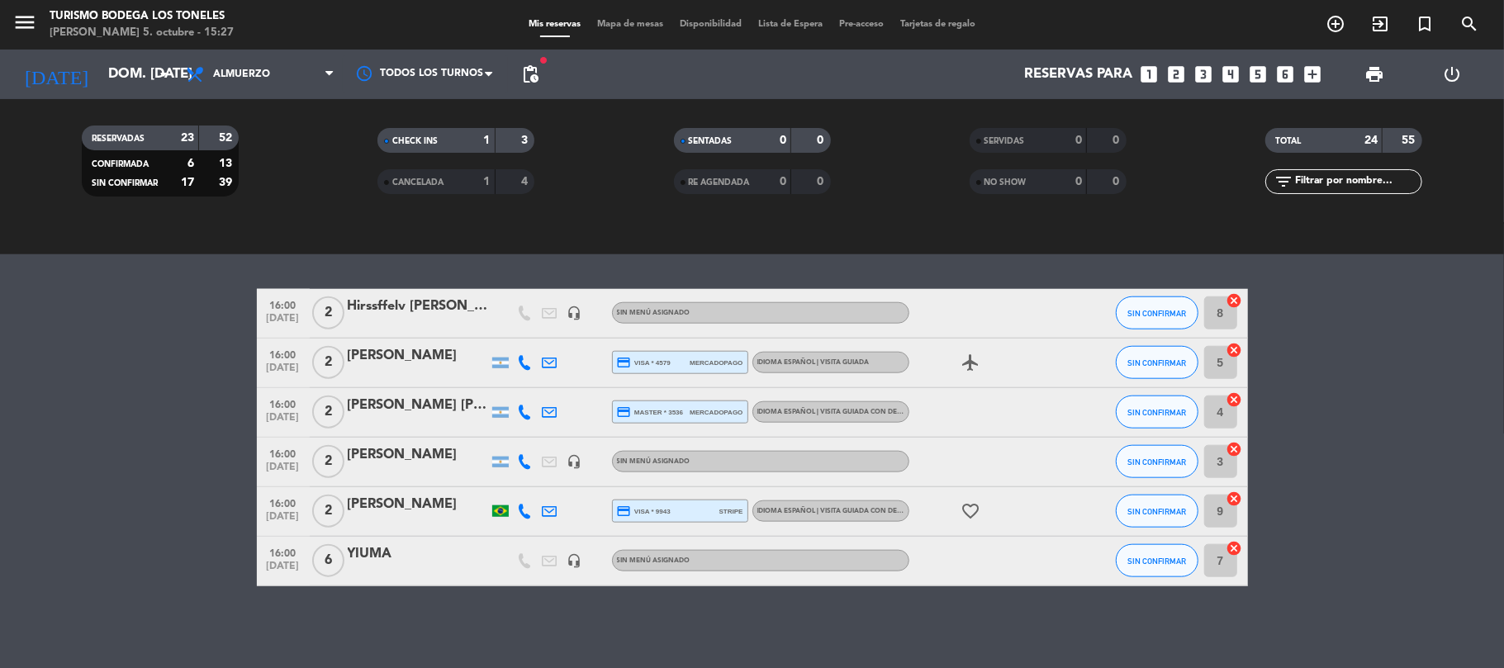
click at [246, 403] on bookings-row "16:00 [DATE] 2 Hirssffelv [PERSON_NAME] headset_mic Sin menú asignado SIN CONFI…" at bounding box center [752, 437] width 1504 height 297
